Goal: Task Accomplishment & Management: Manage account settings

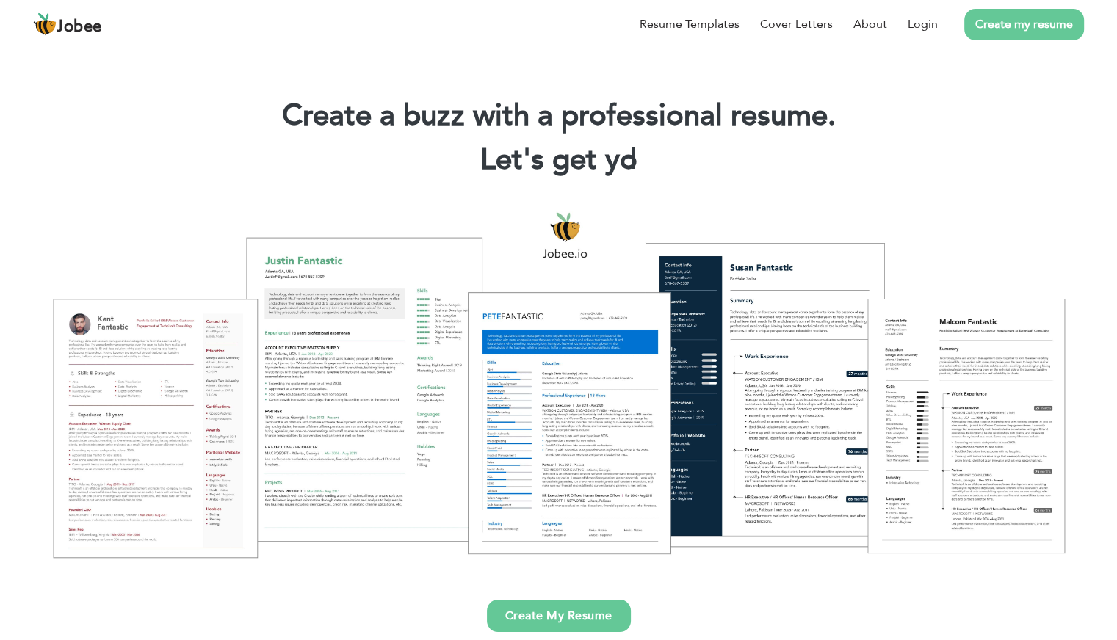
click at [1001, 28] on link "Create my resume" at bounding box center [1024, 25] width 120 height 32
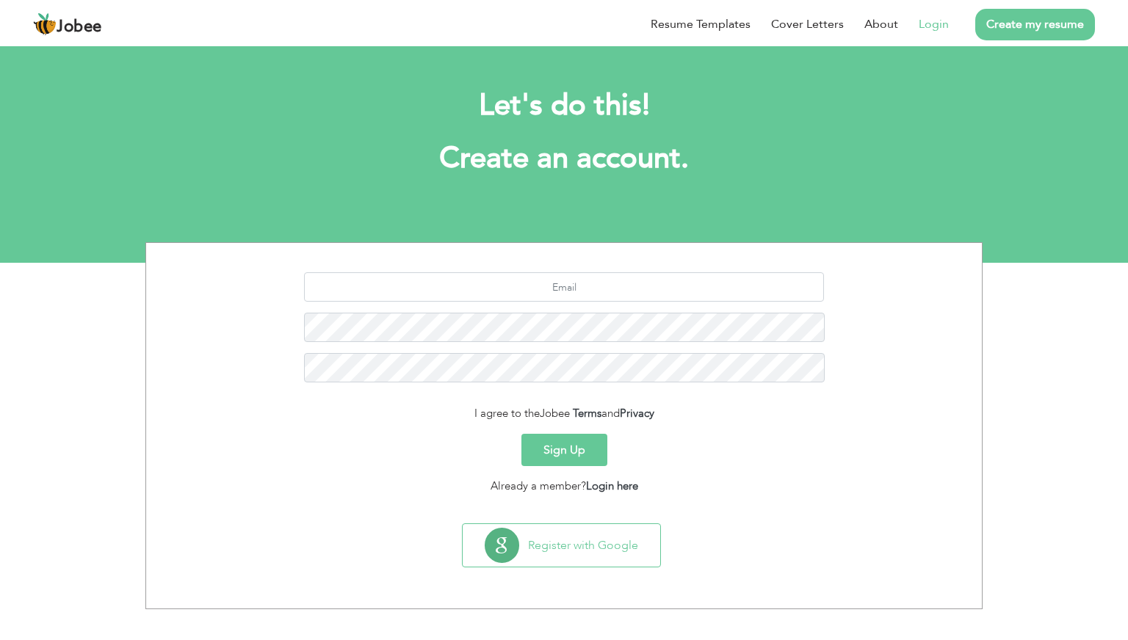
click at [938, 29] on link "Login" at bounding box center [934, 24] width 30 height 18
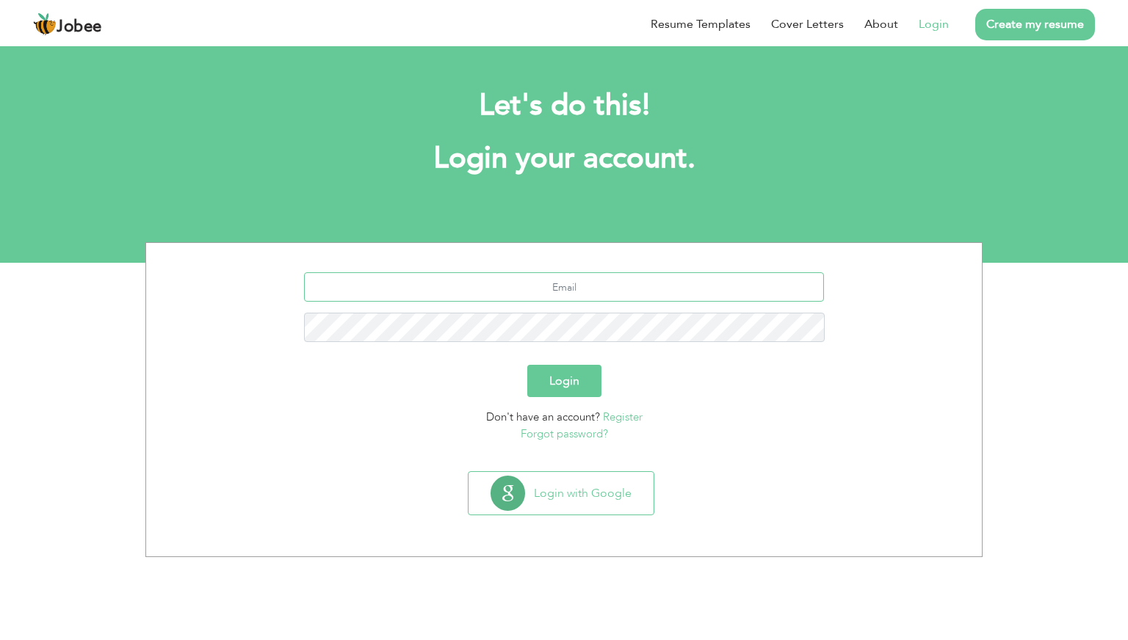
click at [581, 289] on input "text" at bounding box center [564, 286] width 521 height 29
type input "hashamkasana78@gmail.com"
click at [572, 371] on button "Login" at bounding box center [564, 381] width 74 height 32
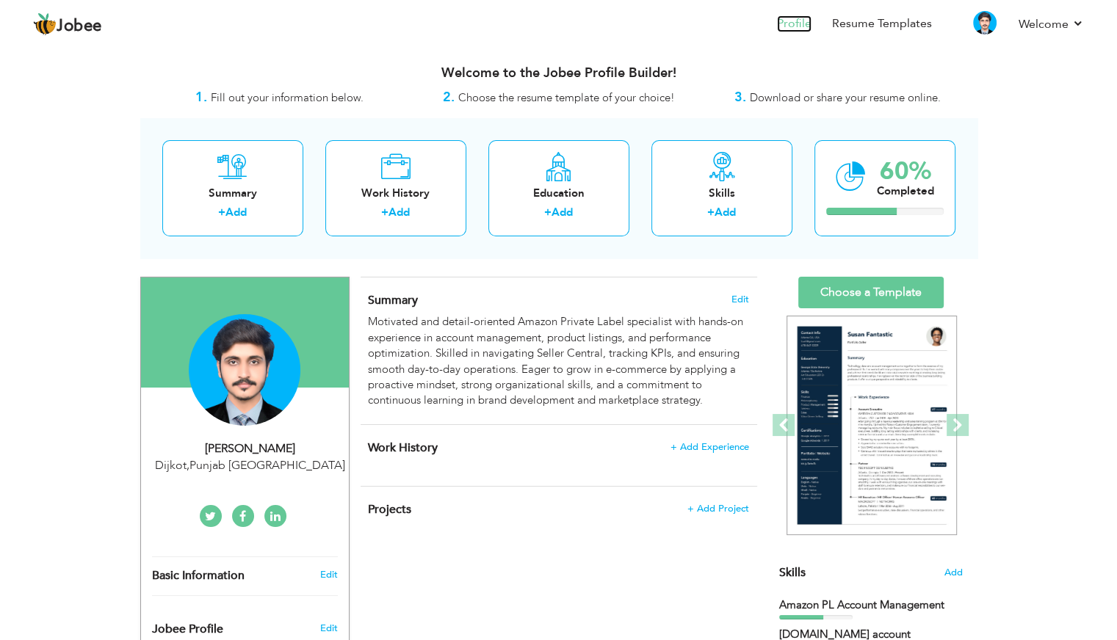
click at [790, 23] on link "Profile" at bounding box center [794, 23] width 35 height 17
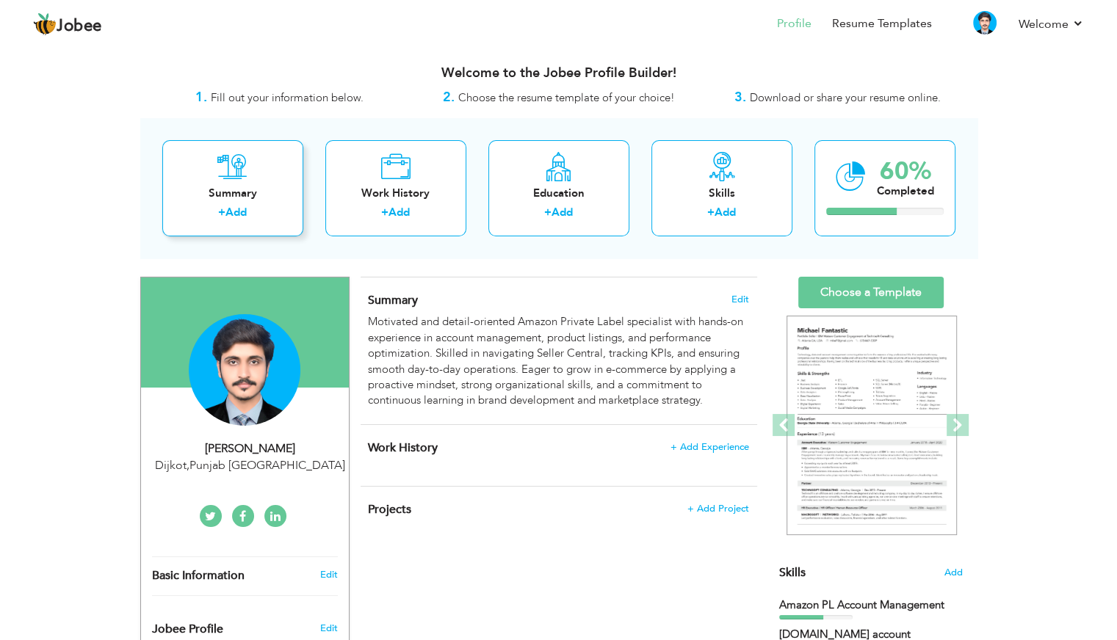
click at [235, 198] on div "Summary" at bounding box center [232, 193] width 117 height 15
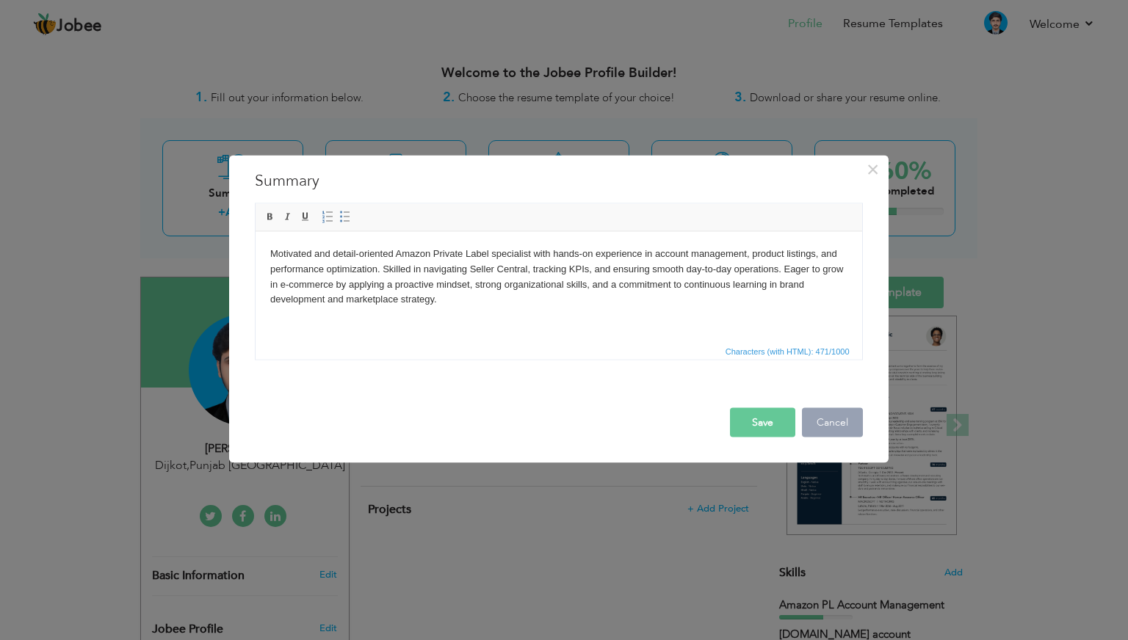
click at [842, 424] on button "Cancel" at bounding box center [832, 422] width 61 height 29
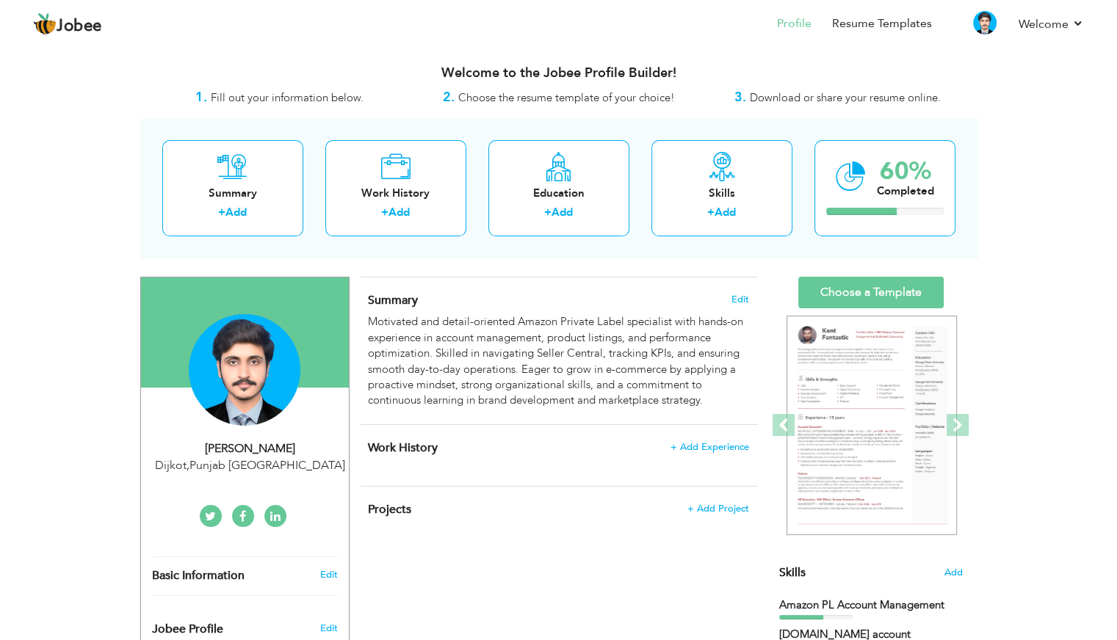
click at [320, 101] on span "Fill out your information below." at bounding box center [287, 97] width 153 height 15
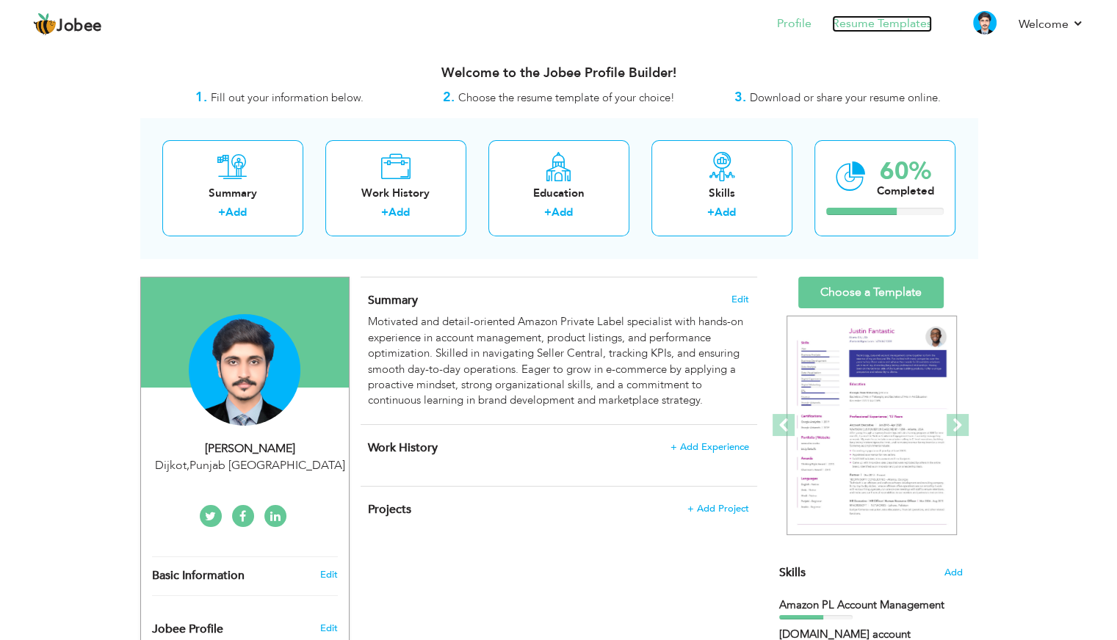
click at [874, 23] on link "Resume Templates" at bounding box center [882, 23] width 100 height 17
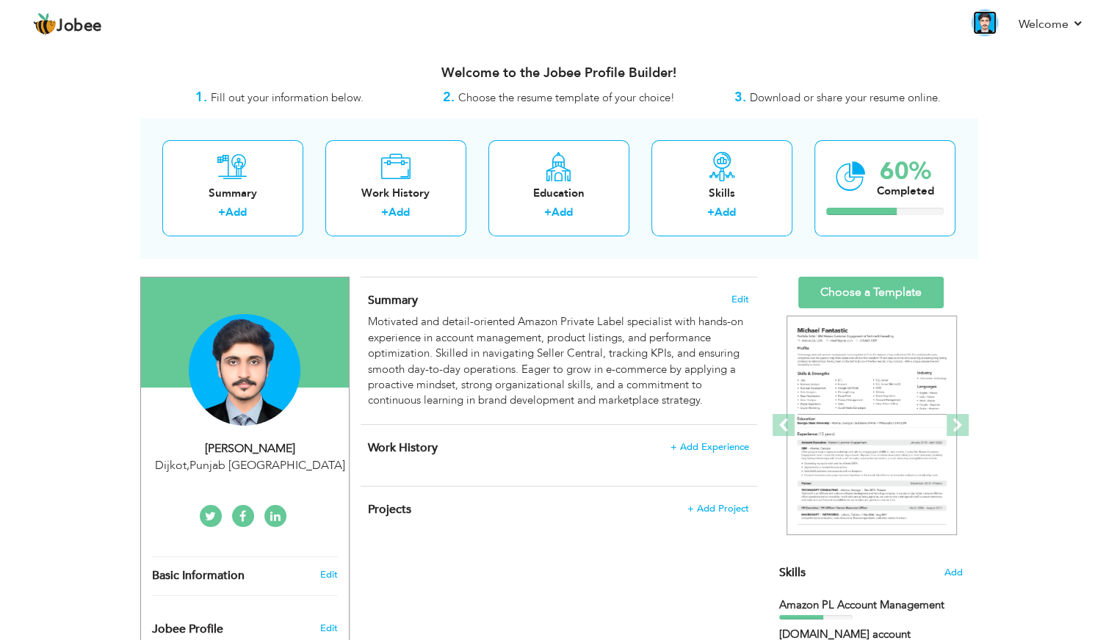
click at [985, 21] on img at bounding box center [984, 22] width 23 height 23
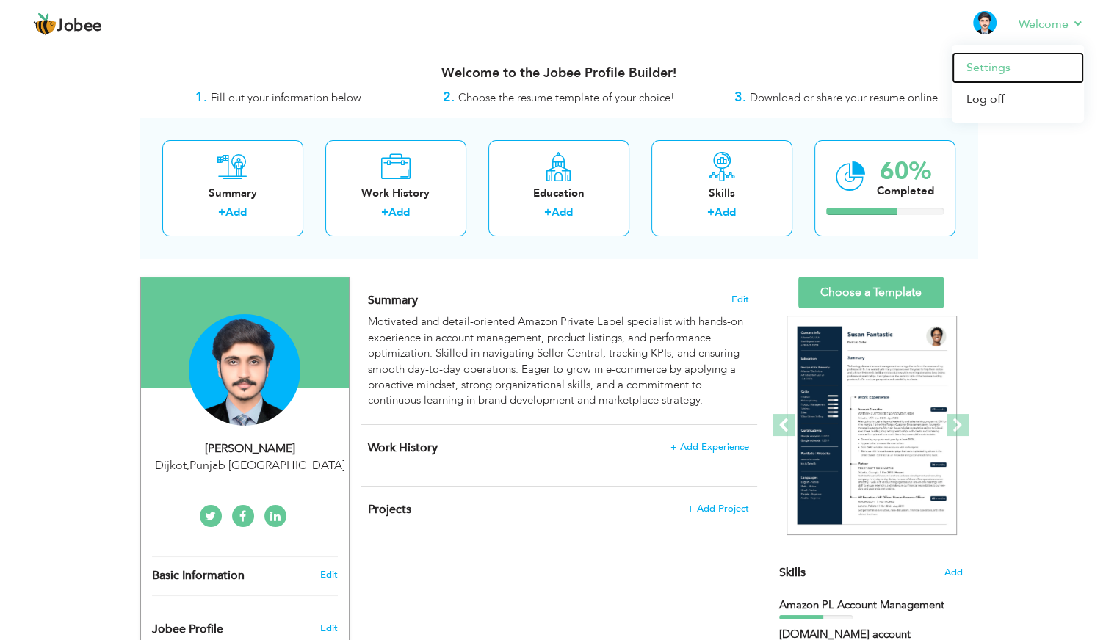
click at [980, 68] on link "Settings" at bounding box center [1018, 68] width 132 height 32
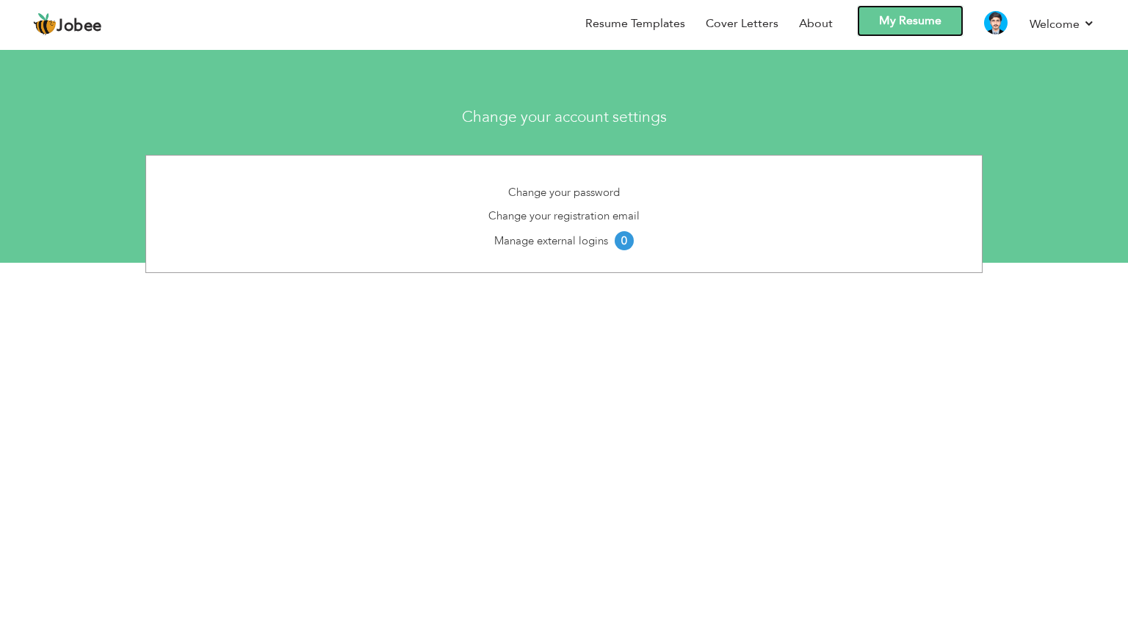
click at [910, 28] on link "My Resume" at bounding box center [910, 21] width 106 height 32
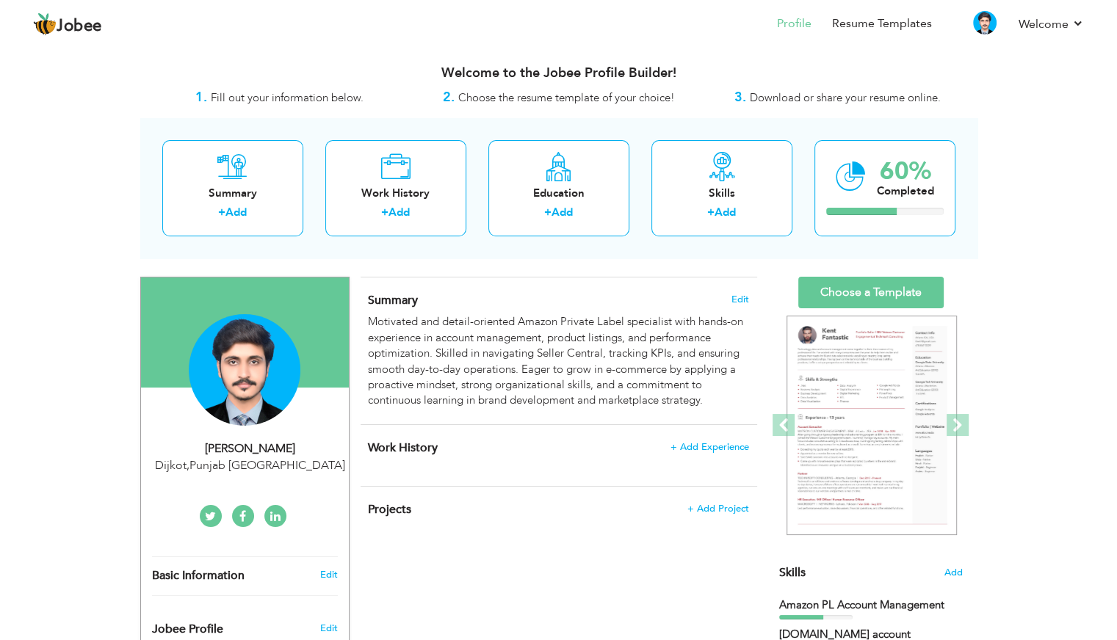
drag, startPoint x: 694, startPoint y: 250, endPoint x: 1070, endPoint y: 239, distance: 376.1
click at [1070, 239] on div "View Resume Export PDF Profile Summary Public Link Experience Education Awards …" at bounding box center [558, 629] width 1117 height 1170
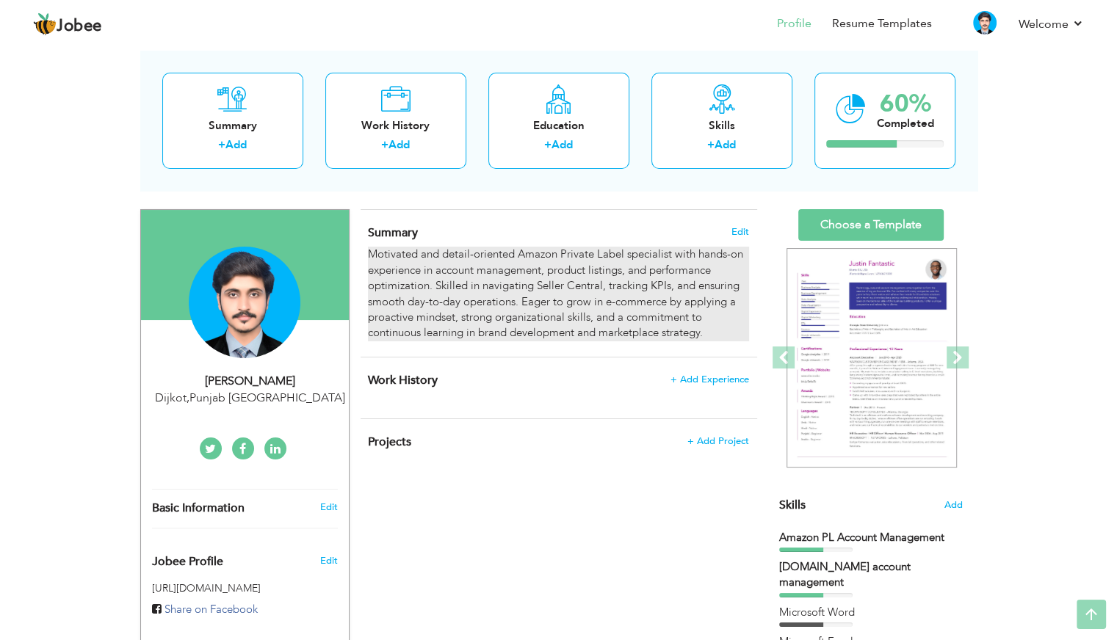
scroll to position [39, 0]
